Goal: Information Seeking & Learning: Learn about a topic

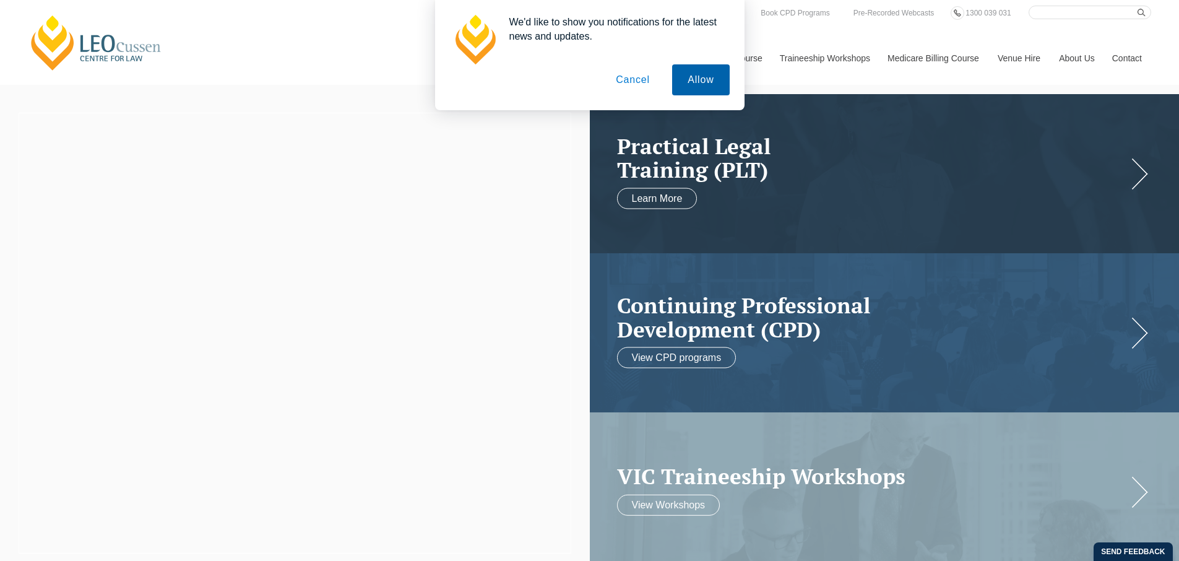
click at [721, 77] on button "Allow" at bounding box center [700, 79] width 57 height 31
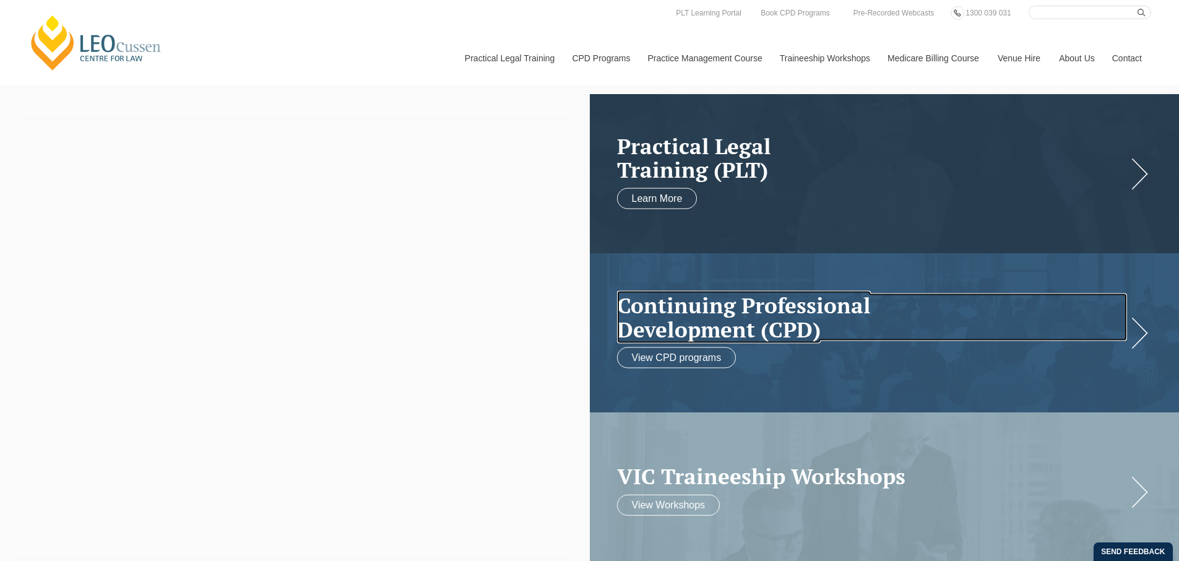
click at [716, 301] on h2 "Continuing Professional Development (CPD)" at bounding box center [872, 317] width 510 height 48
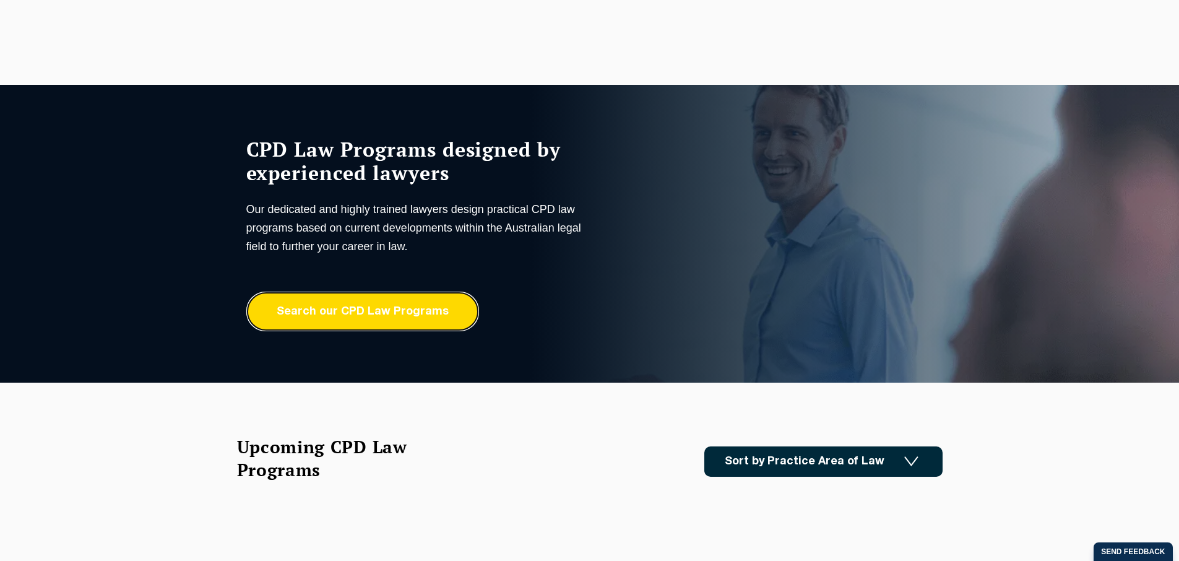
click at [283, 307] on link "Search our CPD Law Programs" at bounding box center [362, 311] width 233 height 40
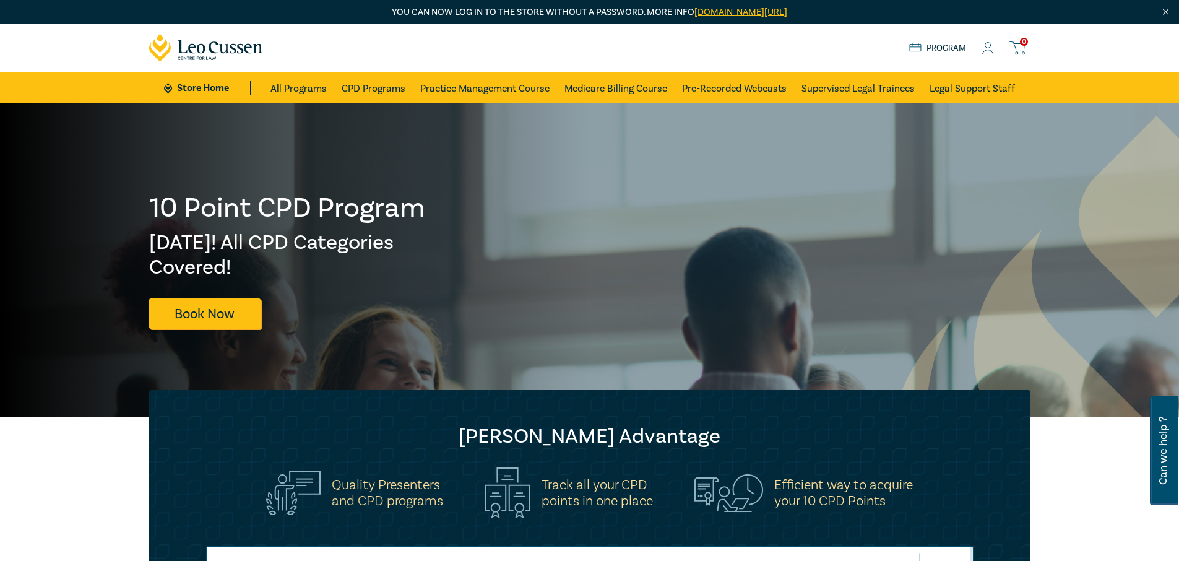
click at [988, 44] on icon at bounding box center [987, 48] width 12 height 13
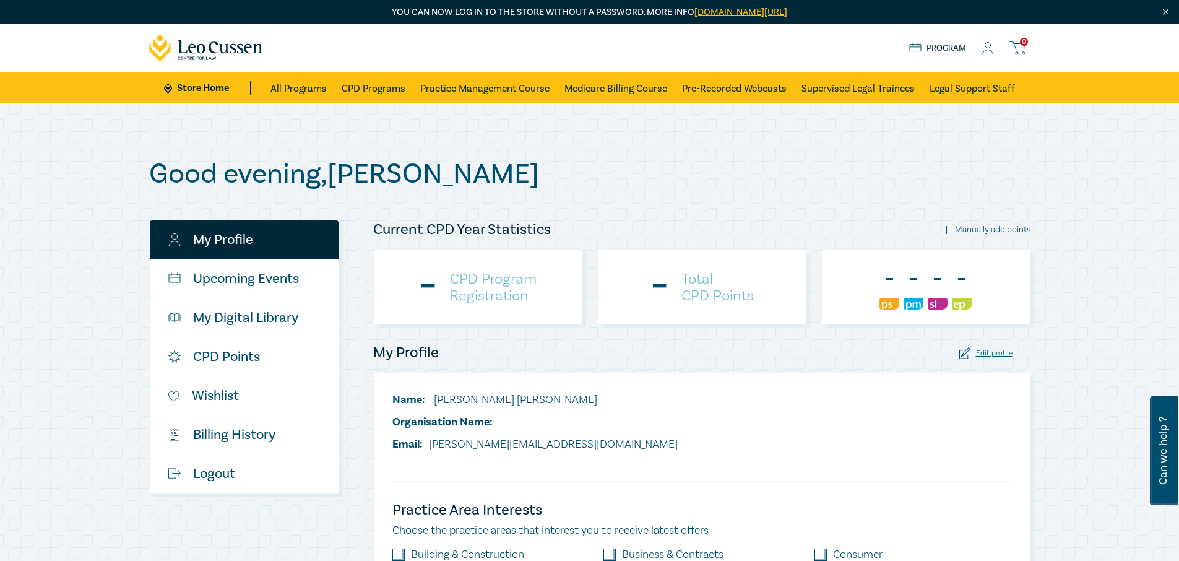
checkbox input "true"
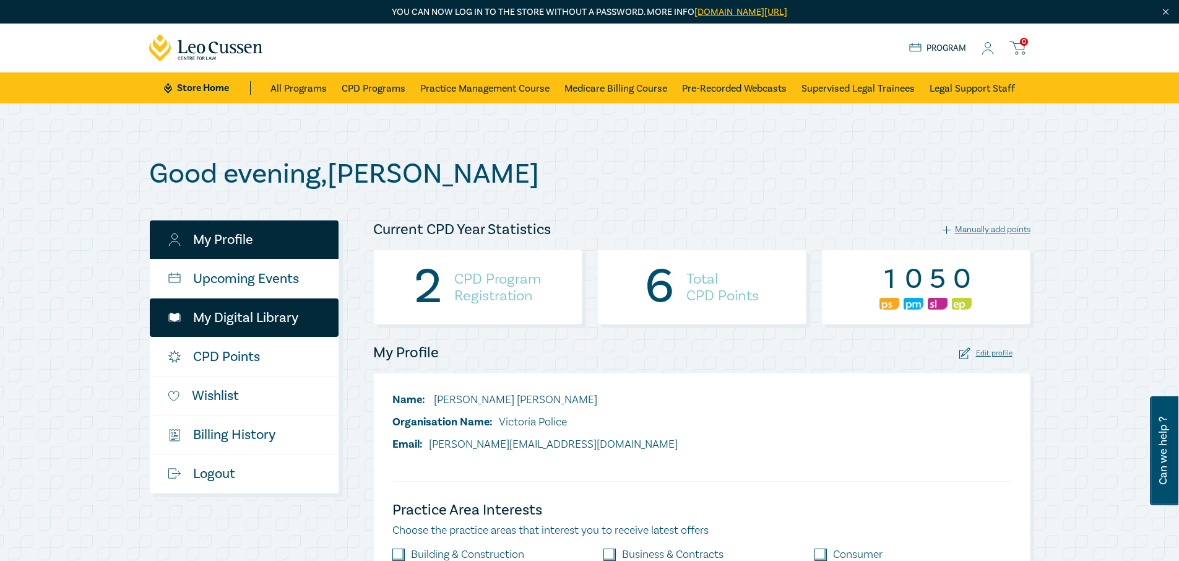
click at [245, 322] on link "My Digital Library" at bounding box center [244, 317] width 189 height 38
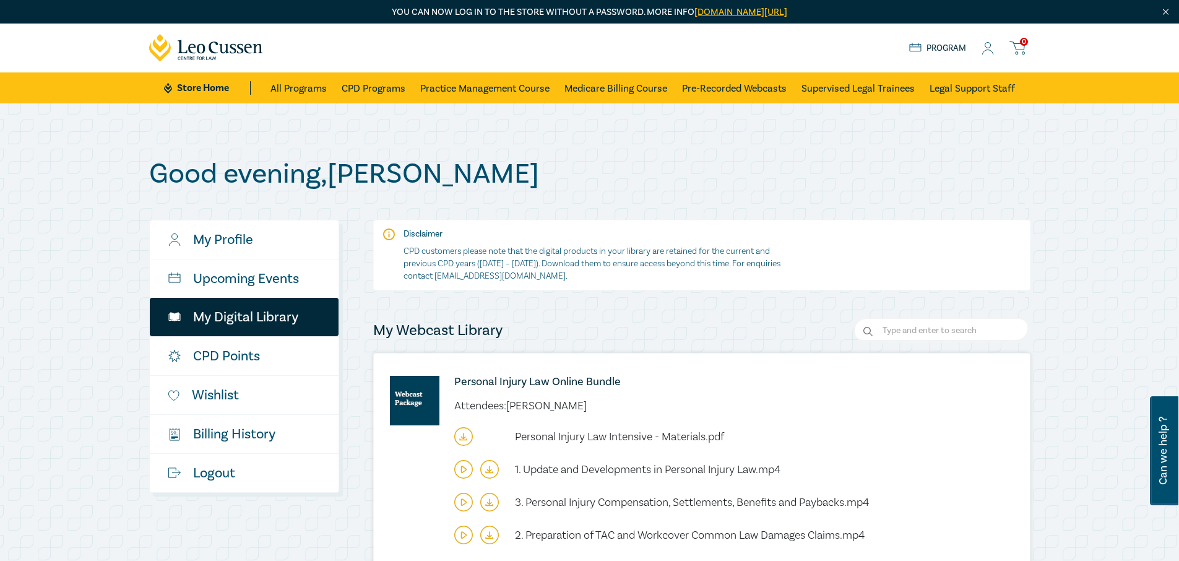
scroll to position [453, 0]
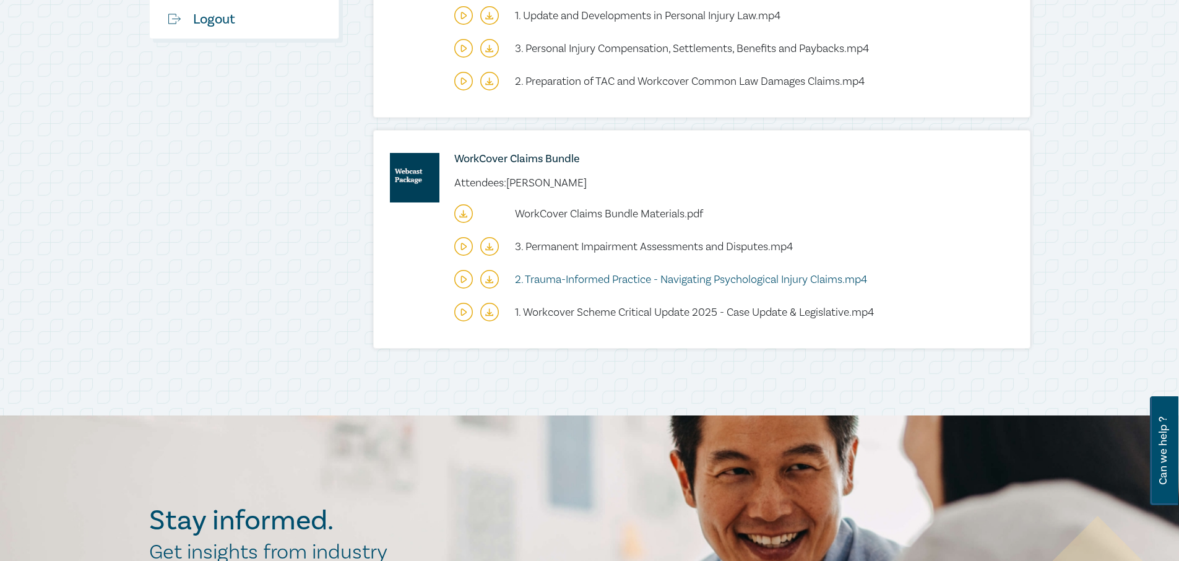
click at [593, 279] on span "2. Trauma-Informed Practice - Navigating Psychological Injury Claims.mp4" at bounding box center [691, 279] width 352 height 14
click at [599, 216] on span "WorkCover Claims Bundle Materials.pdf" at bounding box center [609, 214] width 188 height 14
